Goal: Information Seeking & Learning: Learn about a topic

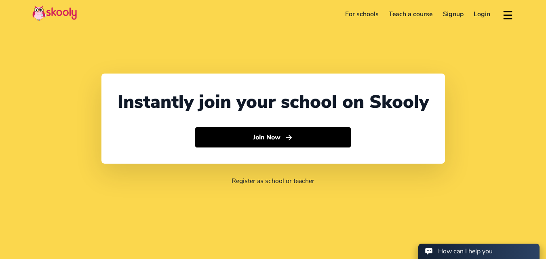
select select "92"
select select "[GEOGRAPHIC_DATA]"
select select "[GEOGRAPHIC_DATA]/[GEOGRAPHIC_DATA]"
click at [364, 9] on link "For schools" at bounding box center [362, 14] width 44 height 13
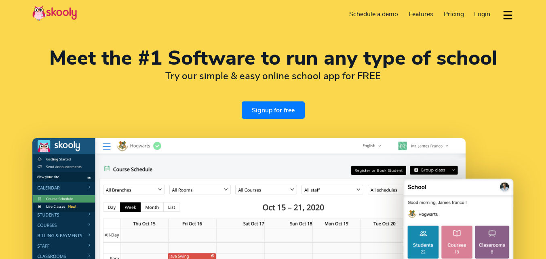
select select "en"
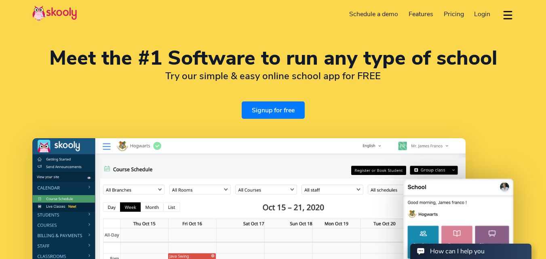
select select "92"
select select "[GEOGRAPHIC_DATA]"
select select "[GEOGRAPHIC_DATA]/[GEOGRAPHIC_DATA]"
click at [505, 15] on button "dropdown menu" at bounding box center [508, 15] width 12 height 19
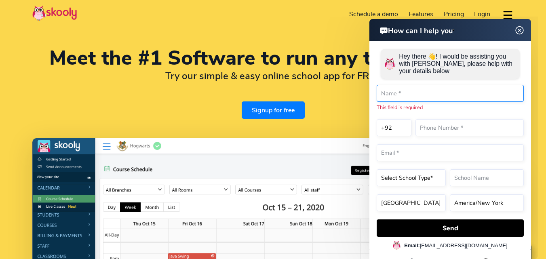
click at [410, 99] on input "text" at bounding box center [450, 93] width 147 height 17
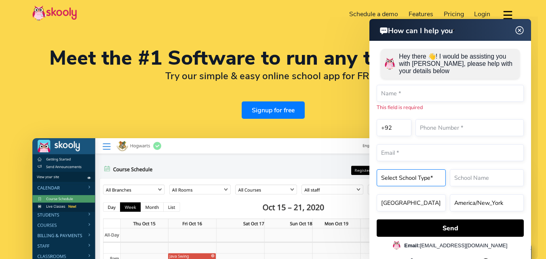
click at [434, 182] on select "Select School Type* Preschool Childcare K12 or primary school Academy Online sc…" at bounding box center [411, 177] width 69 height 17
select select "K12 or primary school"
click at [377, 169] on select "Select School Type* Preschool Childcare K12 or primary school Academy Online sc…" at bounding box center [411, 177] width 69 height 17
click at [521, 30] on img at bounding box center [519, 30] width 15 height 10
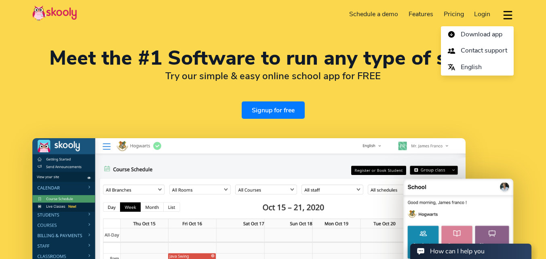
drag, startPoint x: 551, startPoint y: 19, endPoint x: 535, endPoint y: 24, distance: 17.6
click at [535, 24] on header "Signup for free Schedule a demo Features Attendance Billing & Payments Class Sc…" at bounding box center [273, 14] width 546 height 28
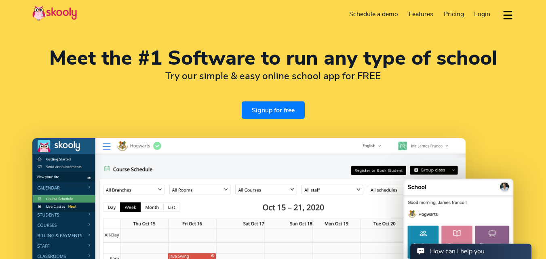
drag, startPoint x: 551, startPoint y: 23, endPoint x: 540, endPoint y: 19, distance: 11.8
click at [540, 19] on header "Signup for free Schedule a demo Features Attendance Billing & Payments Class Sc…" at bounding box center [273, 14] width 546 height 28
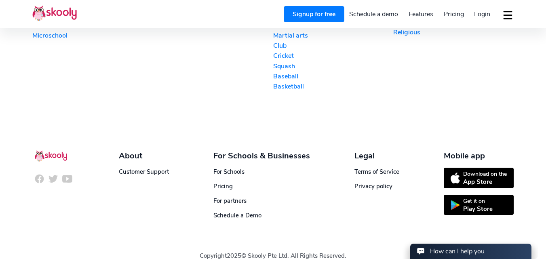
scroll to position [1991, 0]
